Goal: Task Accomplishment & Management: Manage account settings

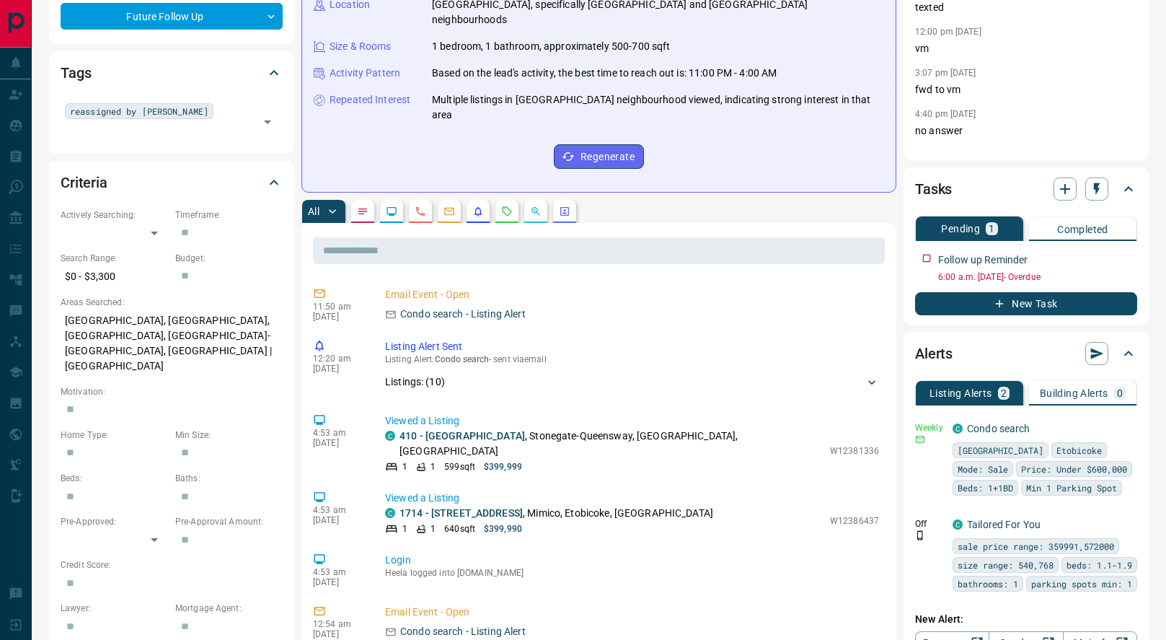
scroll to position [287, 0]
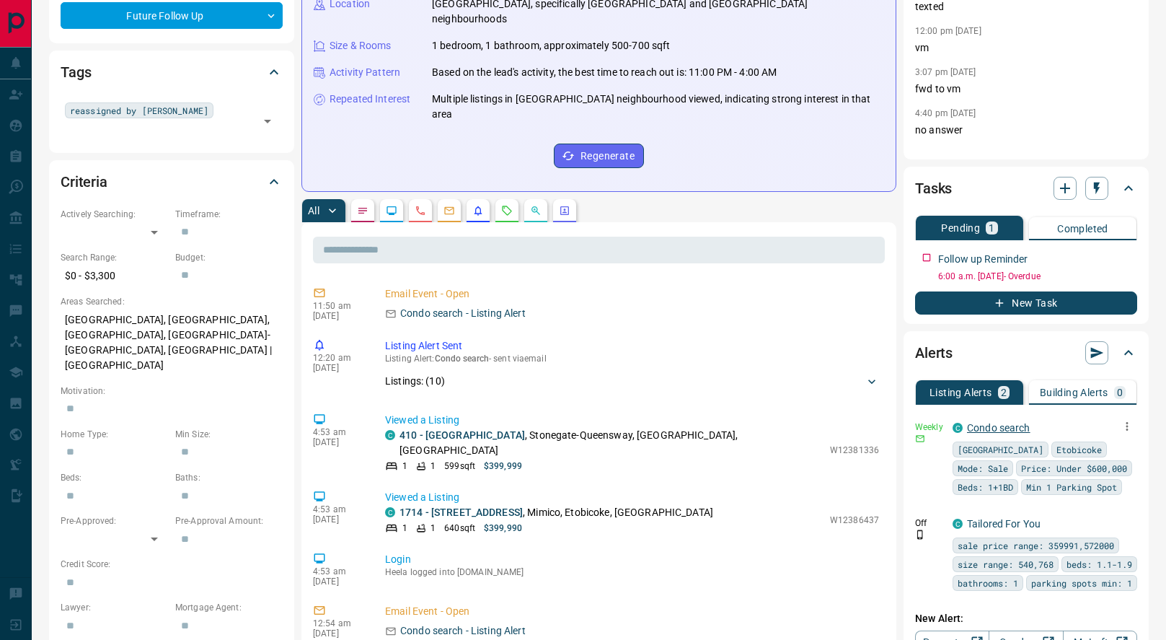
click at [1004, 423] on link "Condo search" at bounding box center [998, 428] width 63 height 12
click at [538, 205] on icon "Opportunities" at bounding box center [536, 211] width 12 height 12
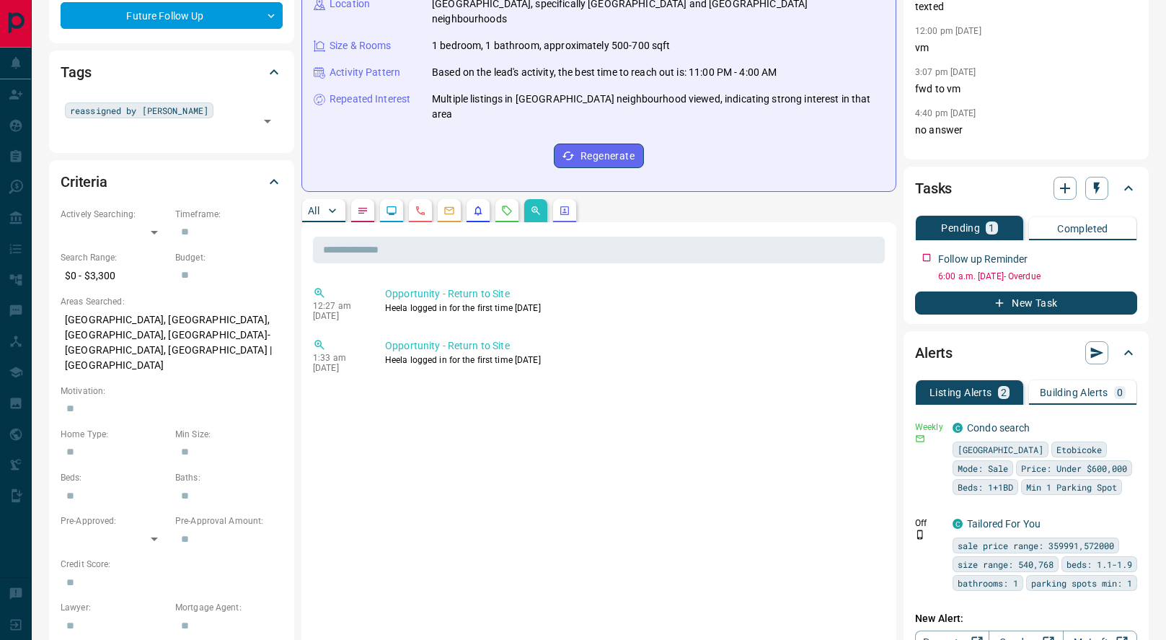
click at [504, 199] on button "button" at bounding box center [507, 210] width 23 height 23
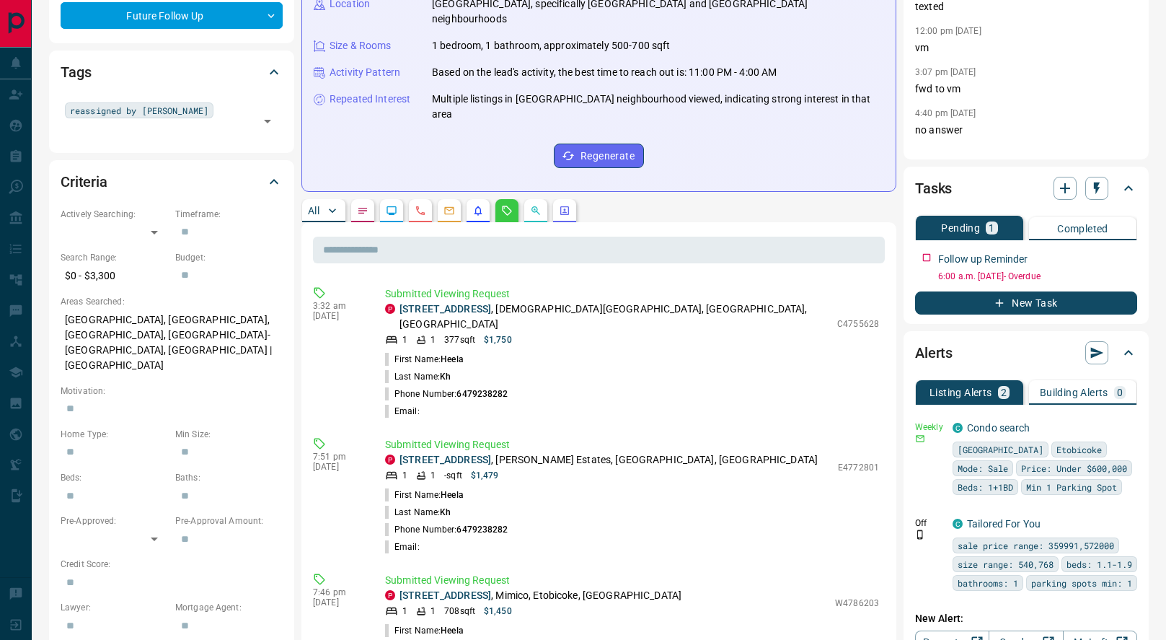
click at [313, 199] on button "All" at bounding box center [323, 210] width 43 height 23
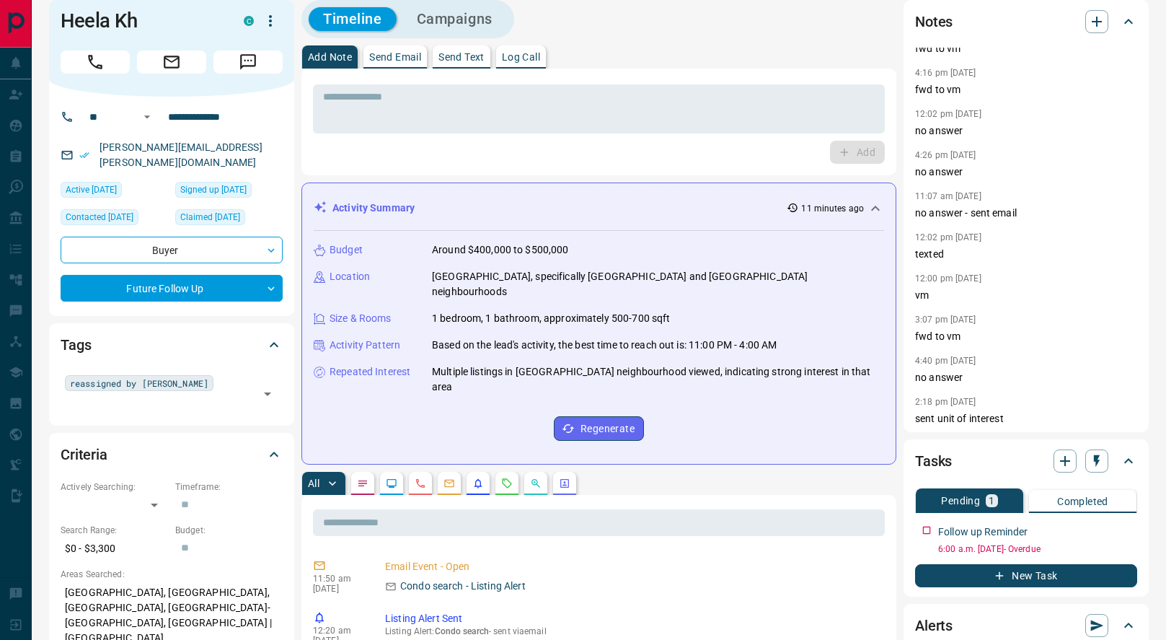
scroll to position [0, 0]
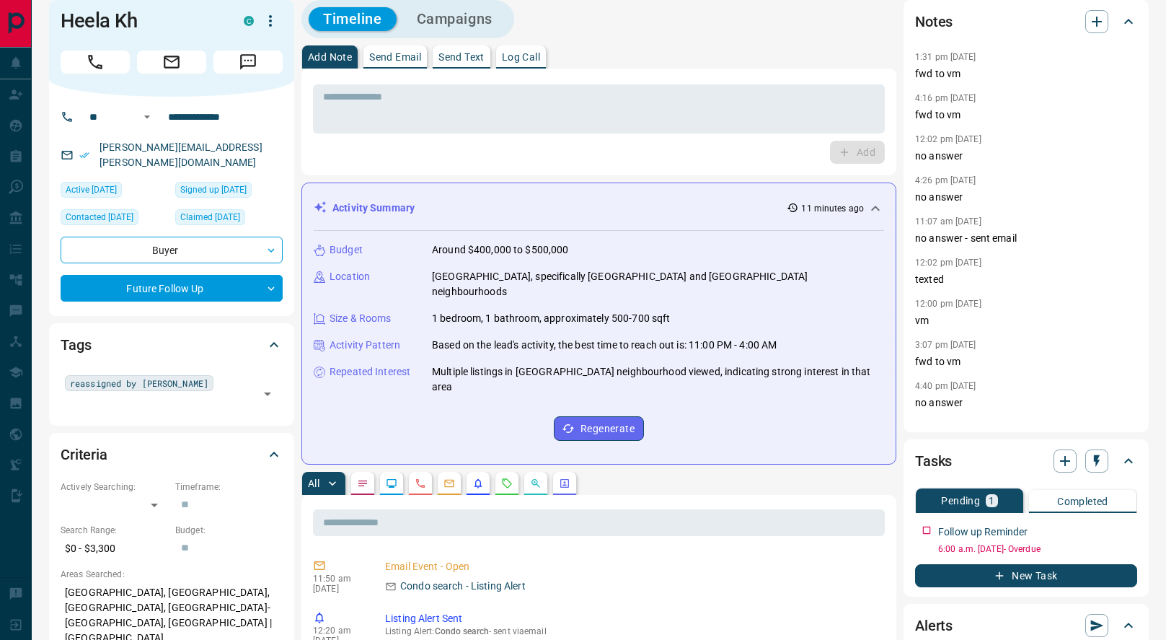
click at [470, 56] on p "Send Text" at bounding box center [462, 57] width 46 height 10
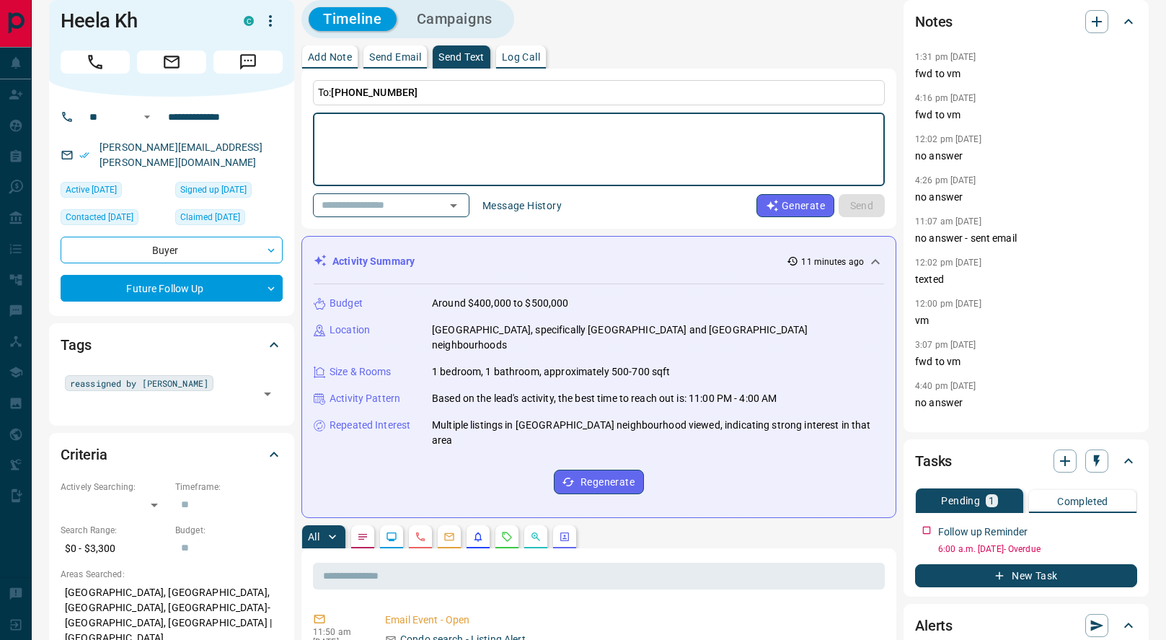
click at [544, 198] on button "Message History" at bounding box center [522, 205] width 97 height 23
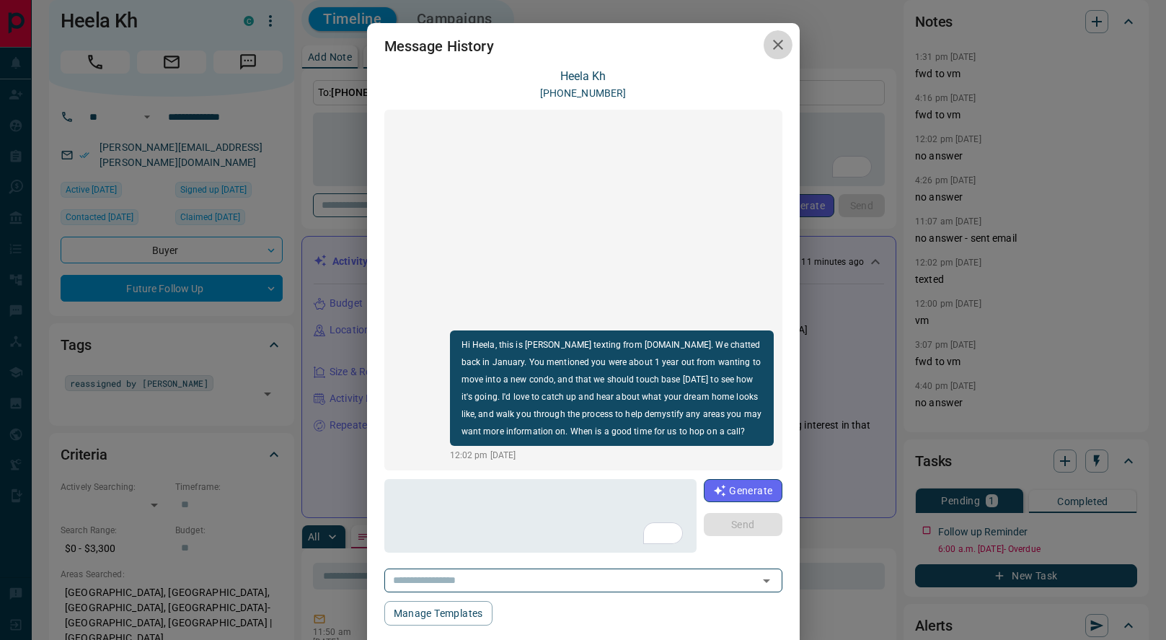
click at [774, 47] on icon "button" at bounding box center [778, 44] width 17 height 17
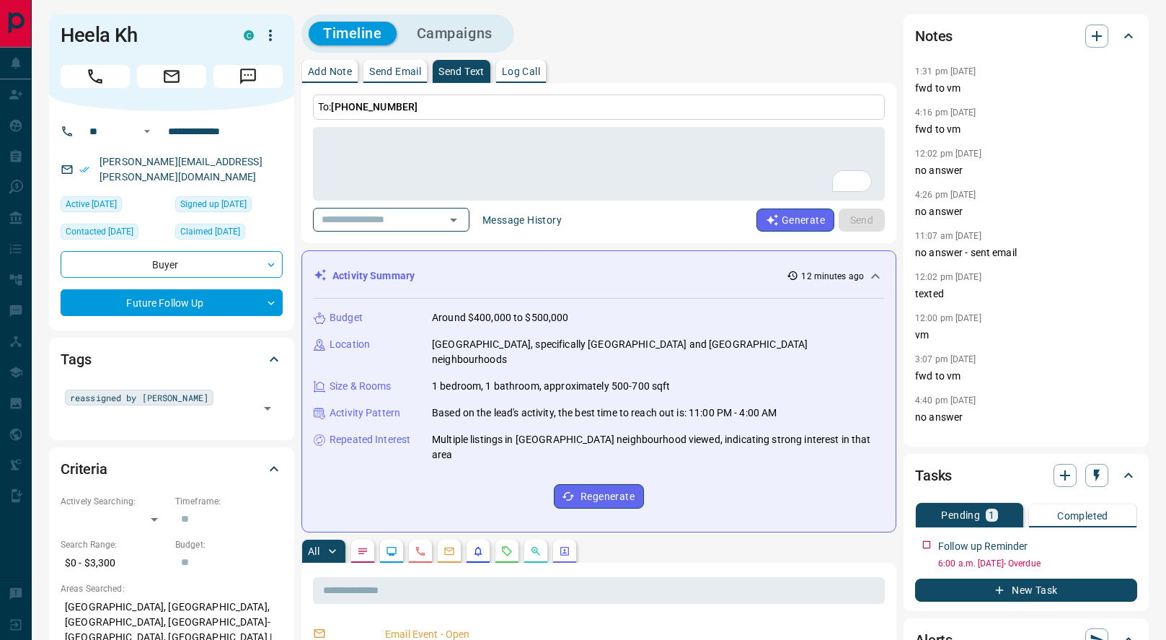
click at [334, 71] on p "Add Note" at bounding box center [330, 71] width 44 height 10
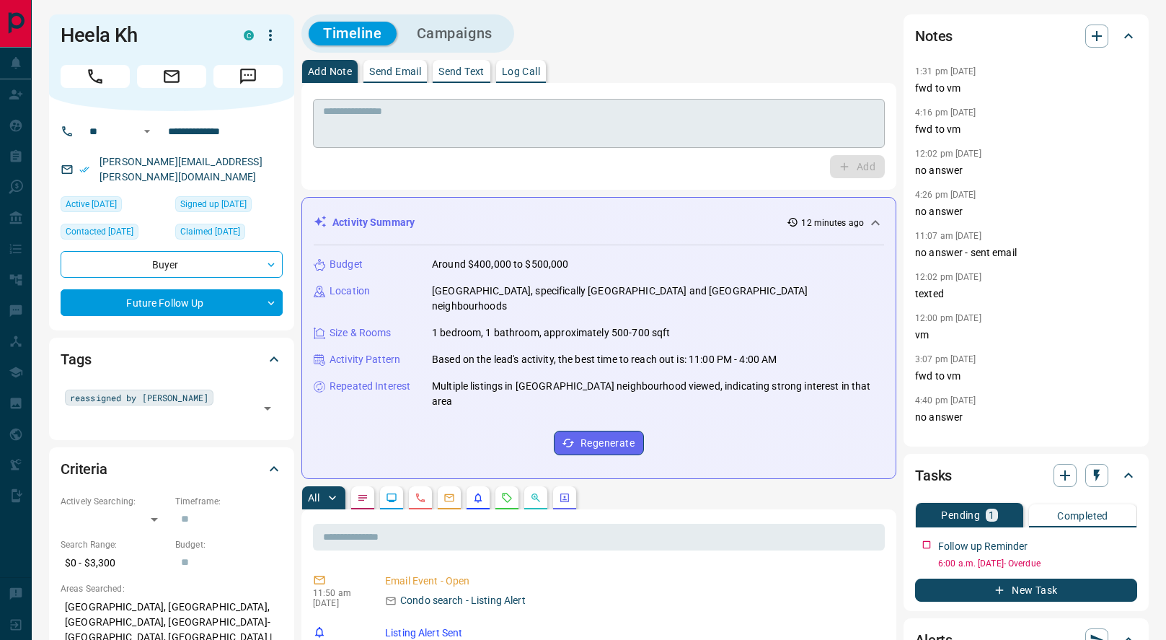
click at [397, 126] on textarea at bounding box center [599, 123] width 552 height 37
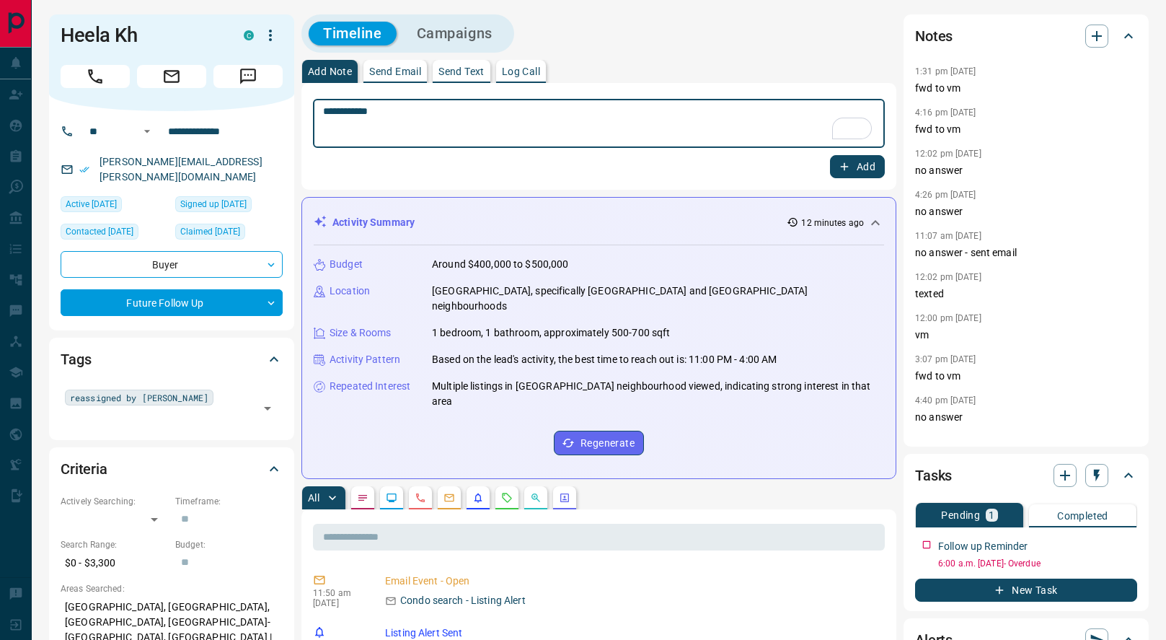
type textarea "**********"
click at [839, 168] on icon "button" at bounding box center [844, 166] width 13 height 13
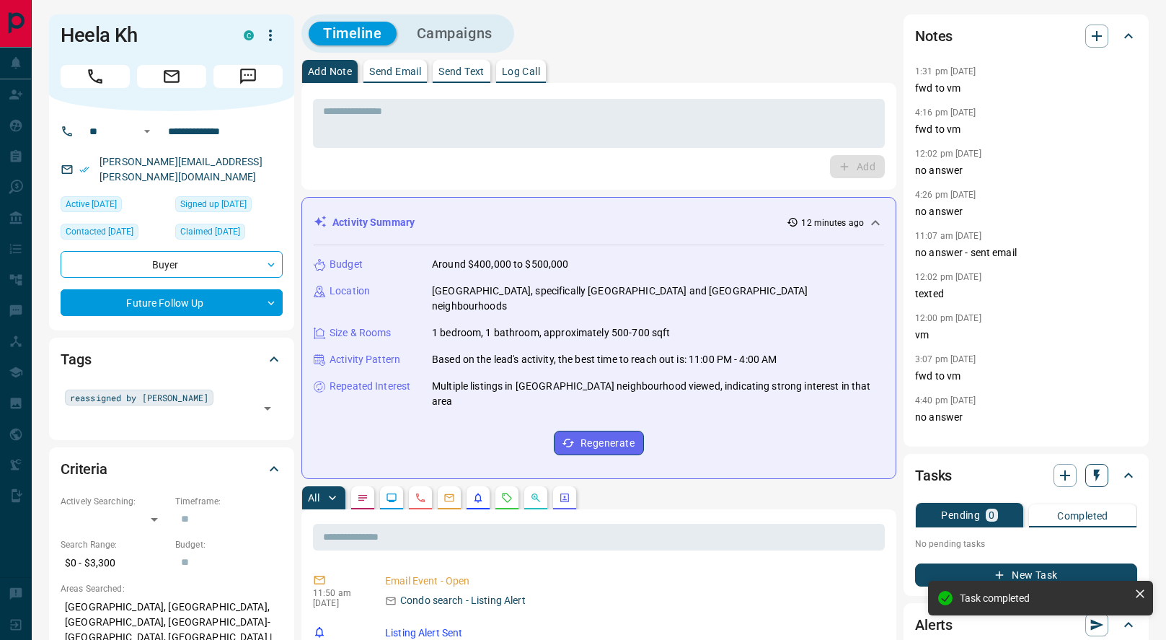
click at [1097, 477] on icon "button" at bounding box center [1097, 476] width 6 height 12
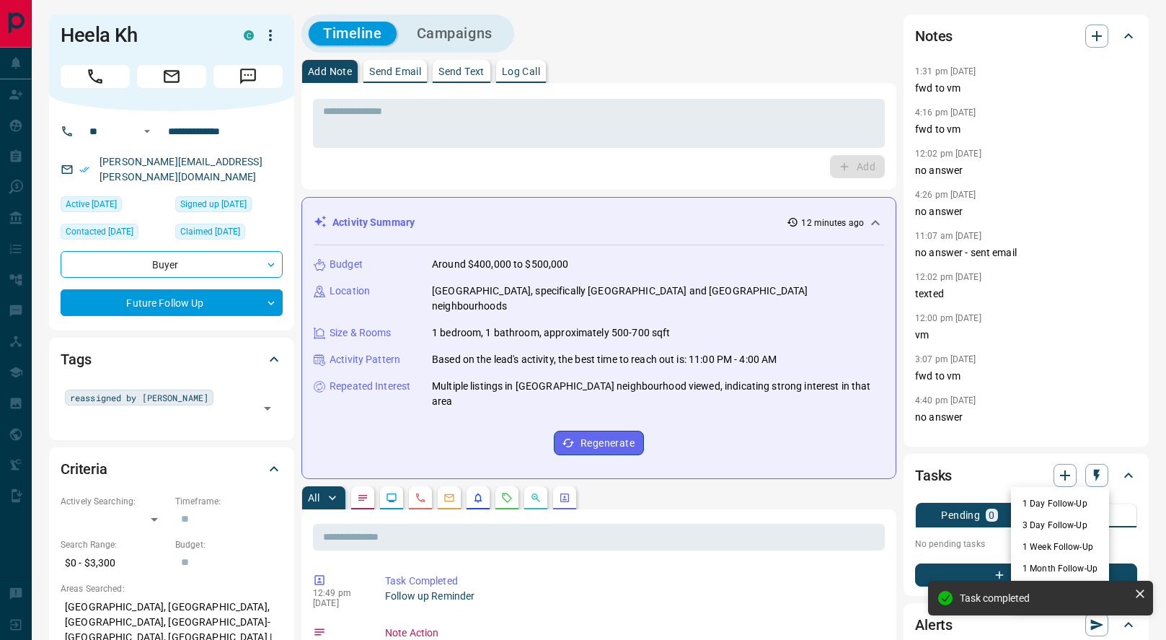
click at [1018, 568] on li "1 Month Follow-Up" at bounding box center [1060, 569] width 98 height 22
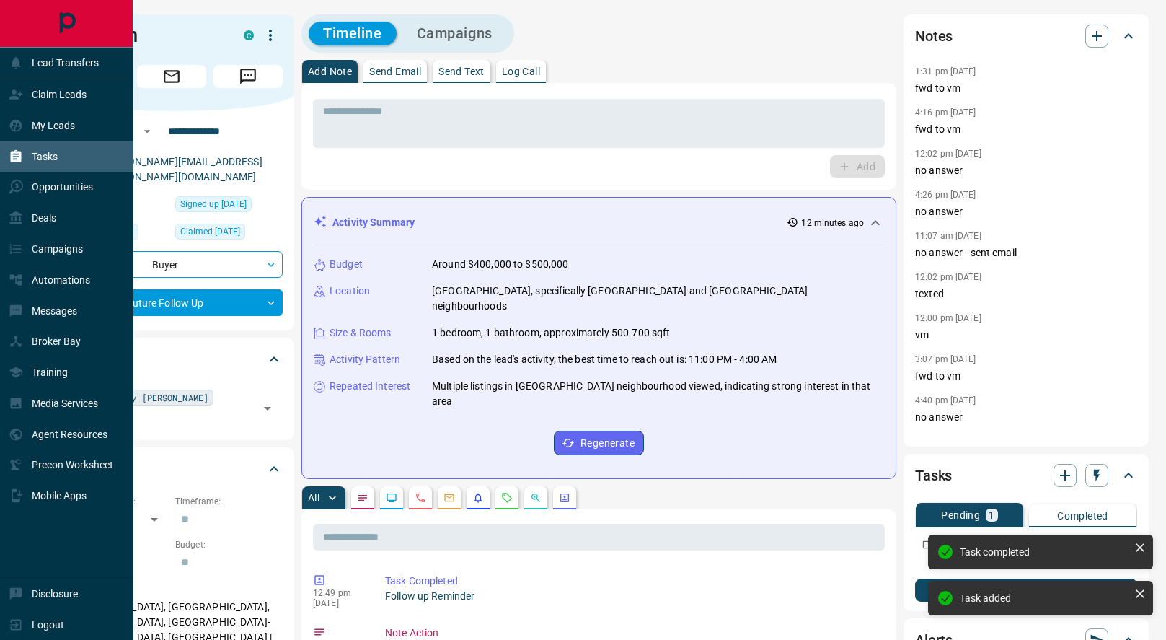
click at [20, 158] on icon at bounding box center [16, 155] width 11 height 12
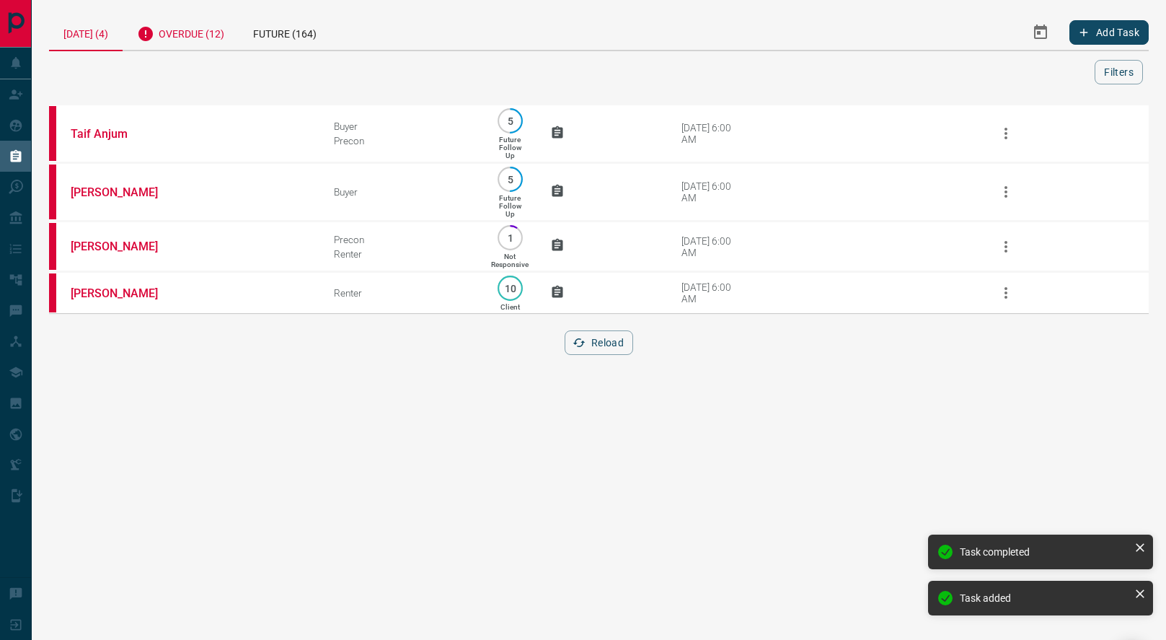
click at [203, 30] on div "Overdue (12)" at bounding box center [181, 31] width 116 height 35
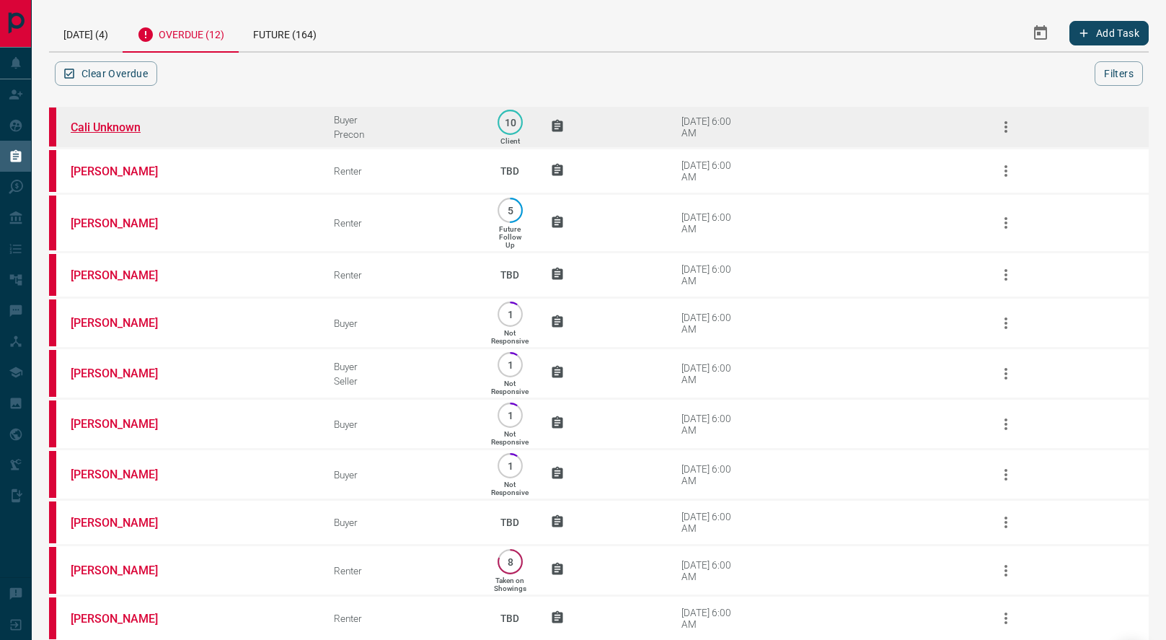
click at [101, 126] on link "Cali Unknown" at bounding box center [125, 127] width 108 height 14
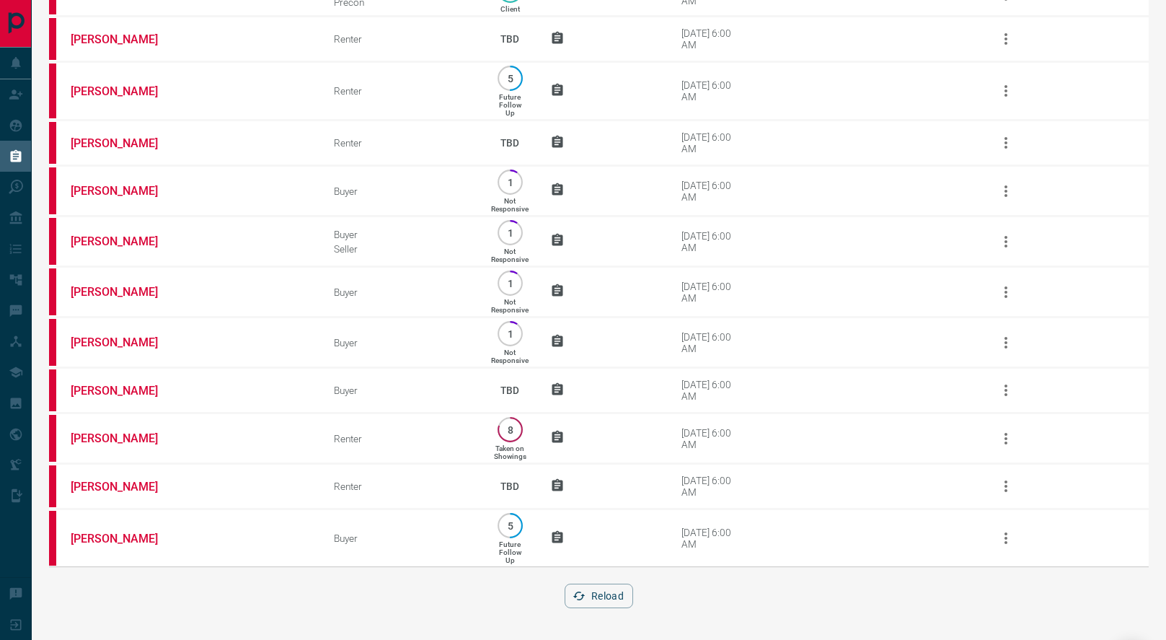
scroll to position [138, 0]
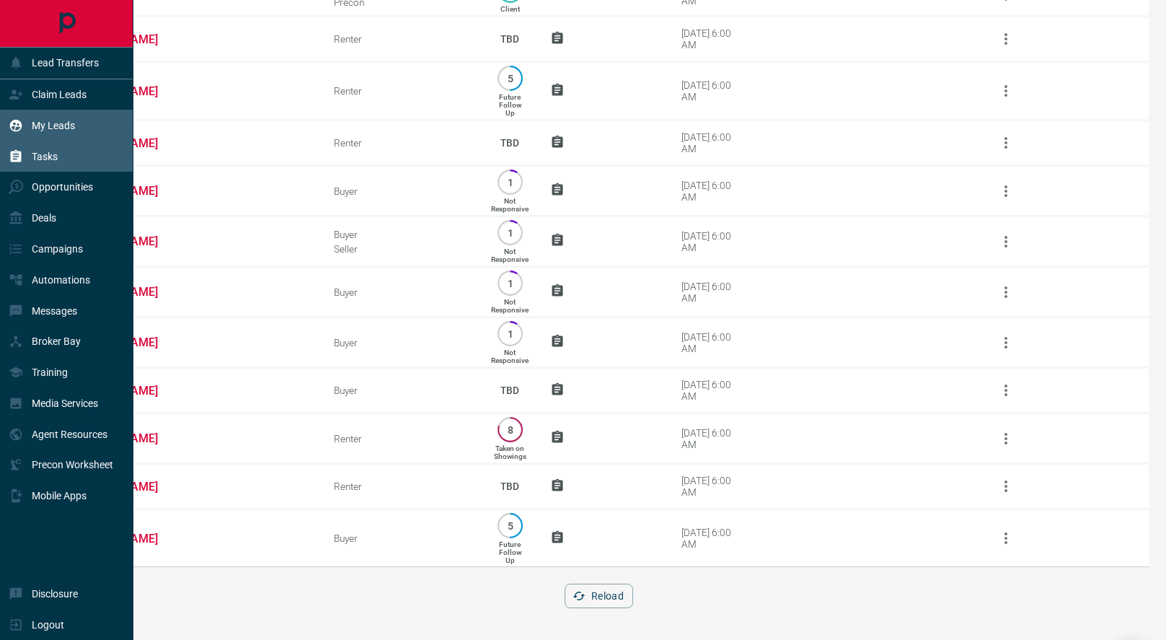
click at [29, 128] on div "My Leads" at bounding box center [42, 125] width 66 height 24
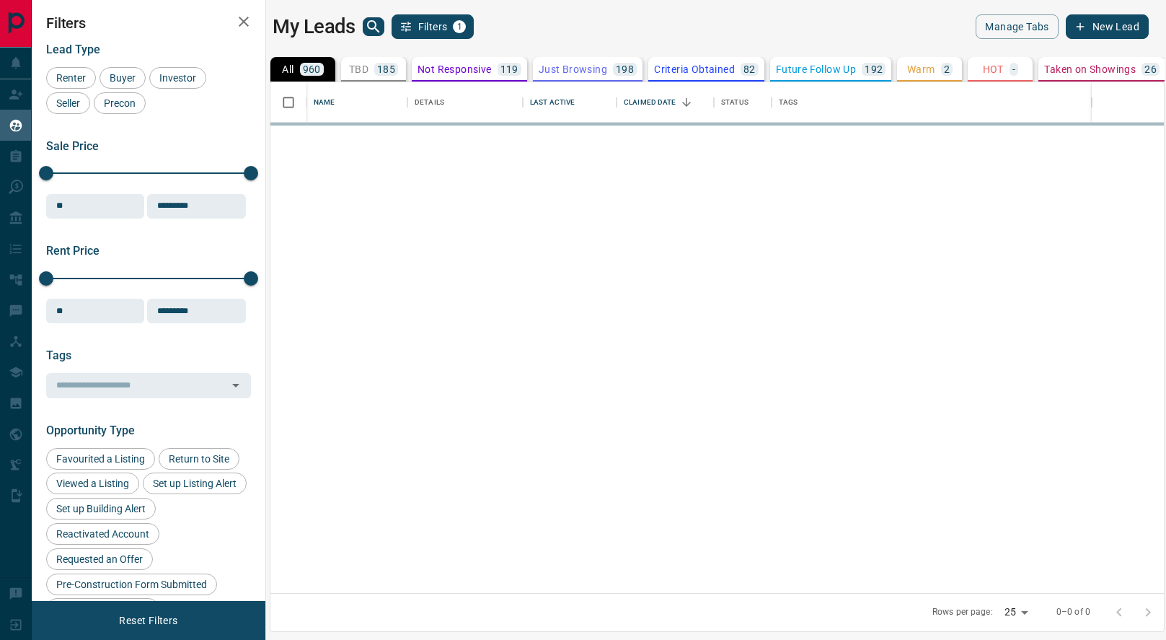
click at [374, 30] on icon "search button" at bounding box center [373, 26] width 17 height 17
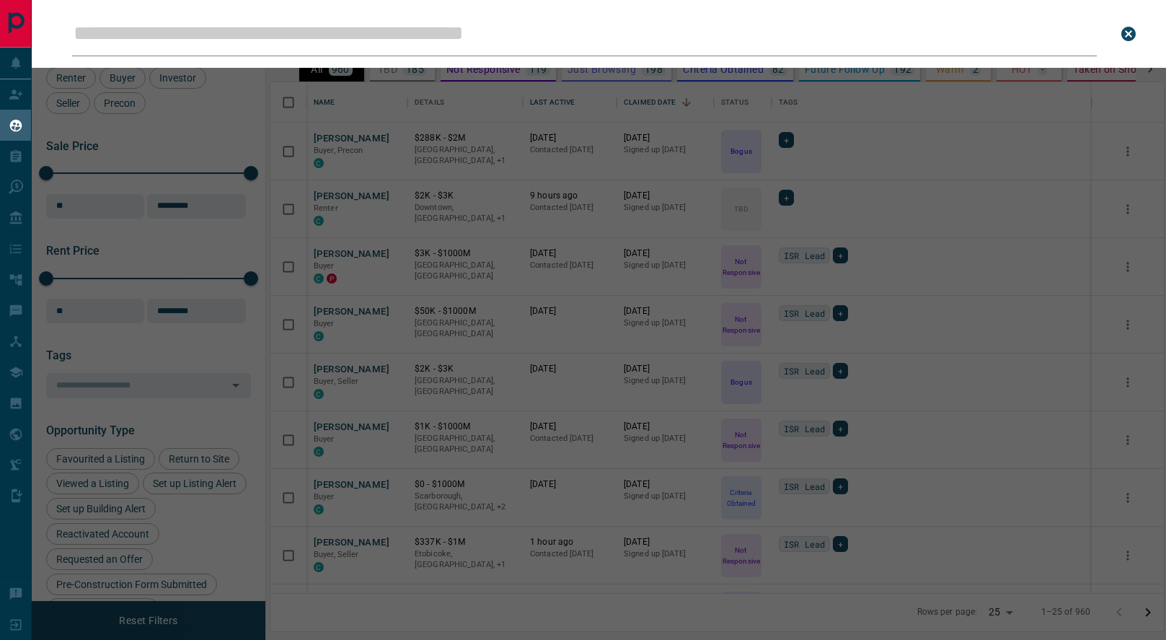
scroll to position [511, 894]
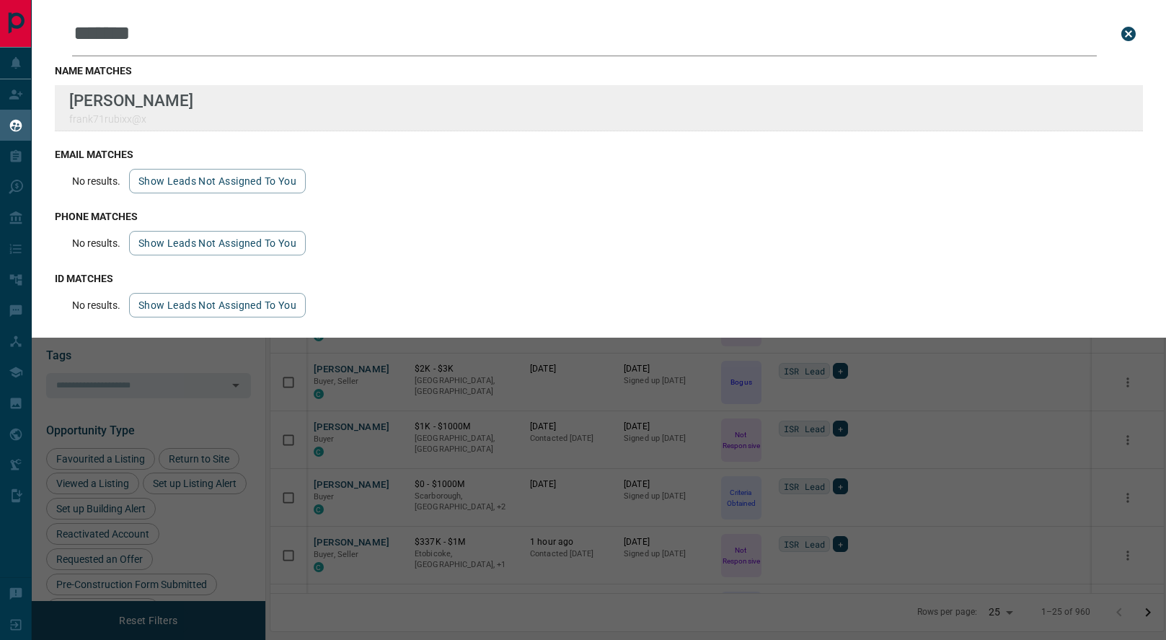
type input "*******"
click at [0, 0] on div "Lead Transfers Claim Leads My Leads Tasks Opportunities Deals Campaigns Automat…" at bounding box center [583, 311] width 1166 height 622
